Goal: Transaction & Acquisition: Purchase product/service

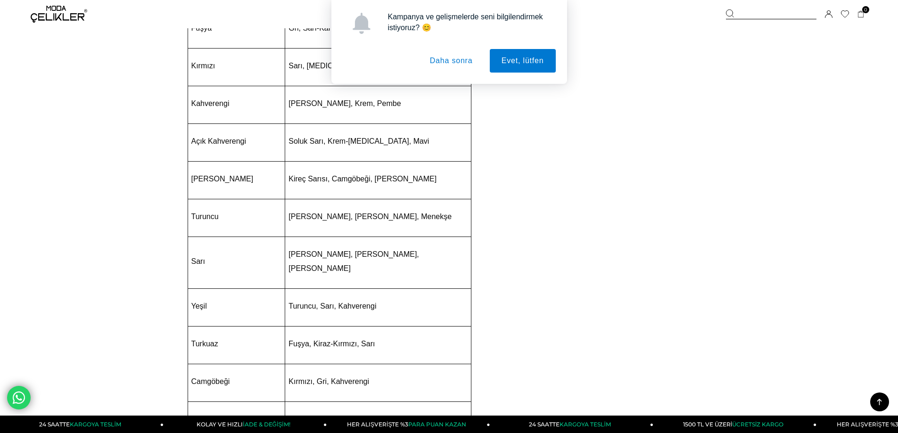
scroll to position [942, 0]
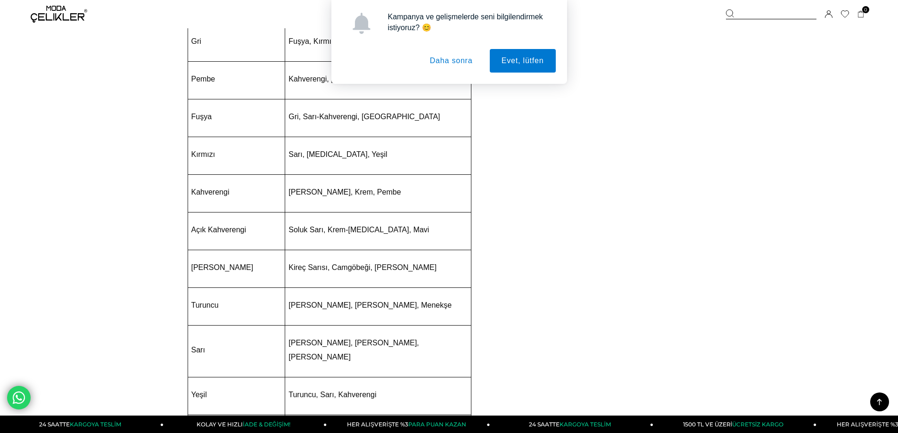
click at [437, 58] on button "Daha sonra" at bounding box center [451, 61] width 66 height 24
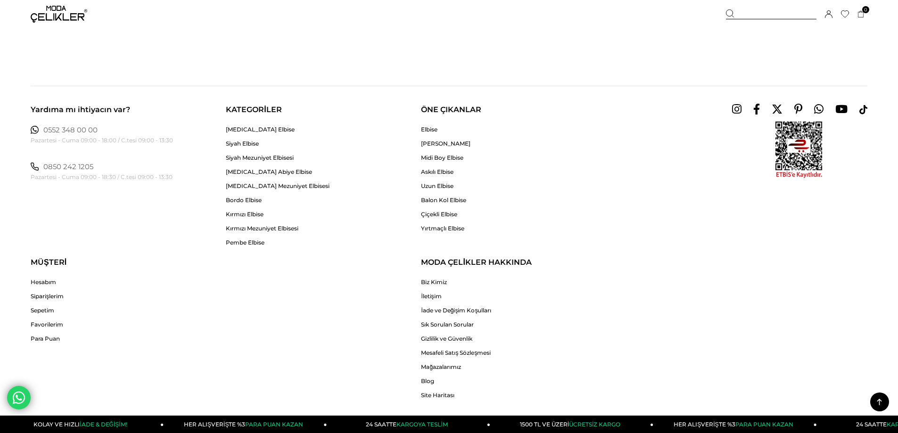
scroll to position [2566, 0]
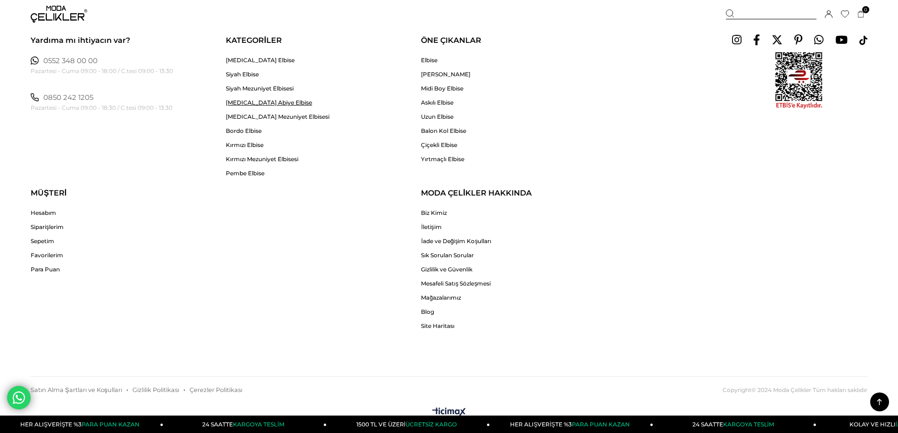
click at [259, 101] on link "[MEDICAL_DATA] Abiye Elbise" at bounding box center [278, 102] width 104 height 7
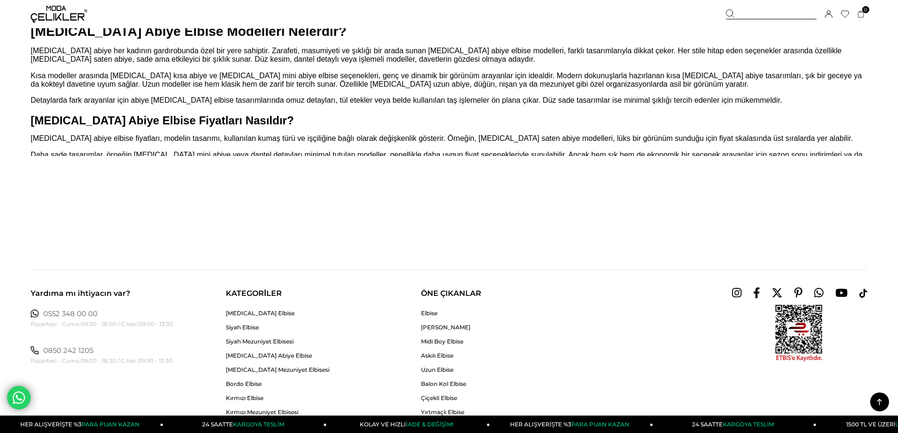
scroll to position [1158, 0]
